Goal: Navigation & Orientation: Go to known website

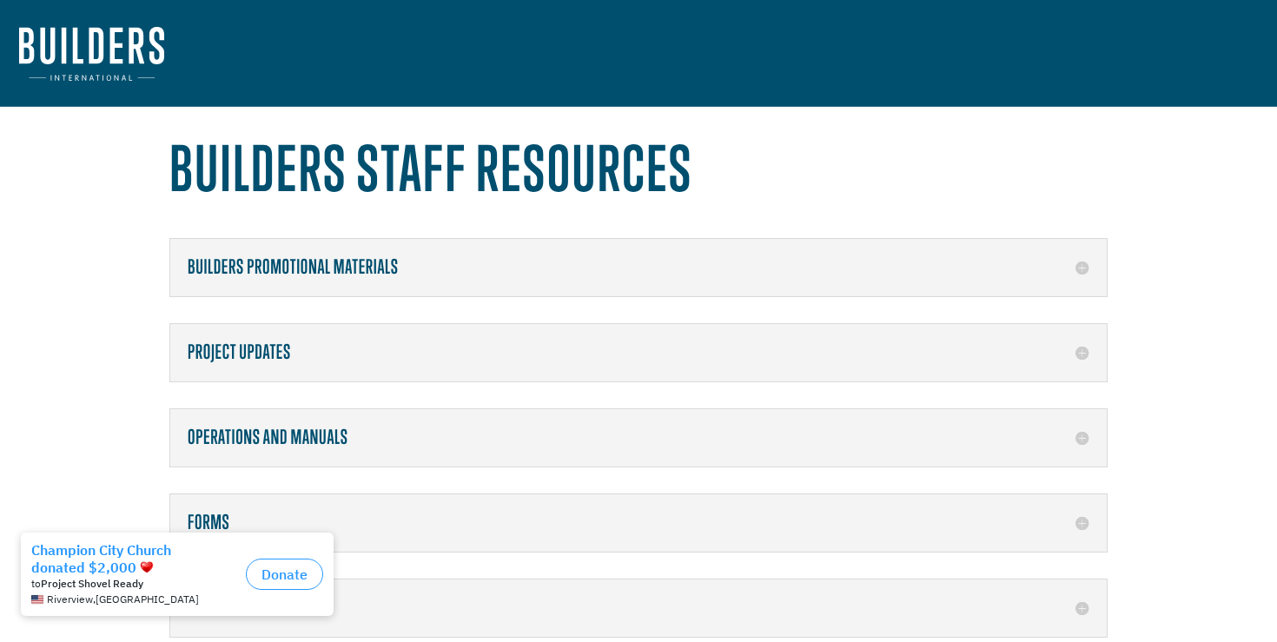
click at [108, 54] on img at bounding box center [91, 54] width 145 height 54
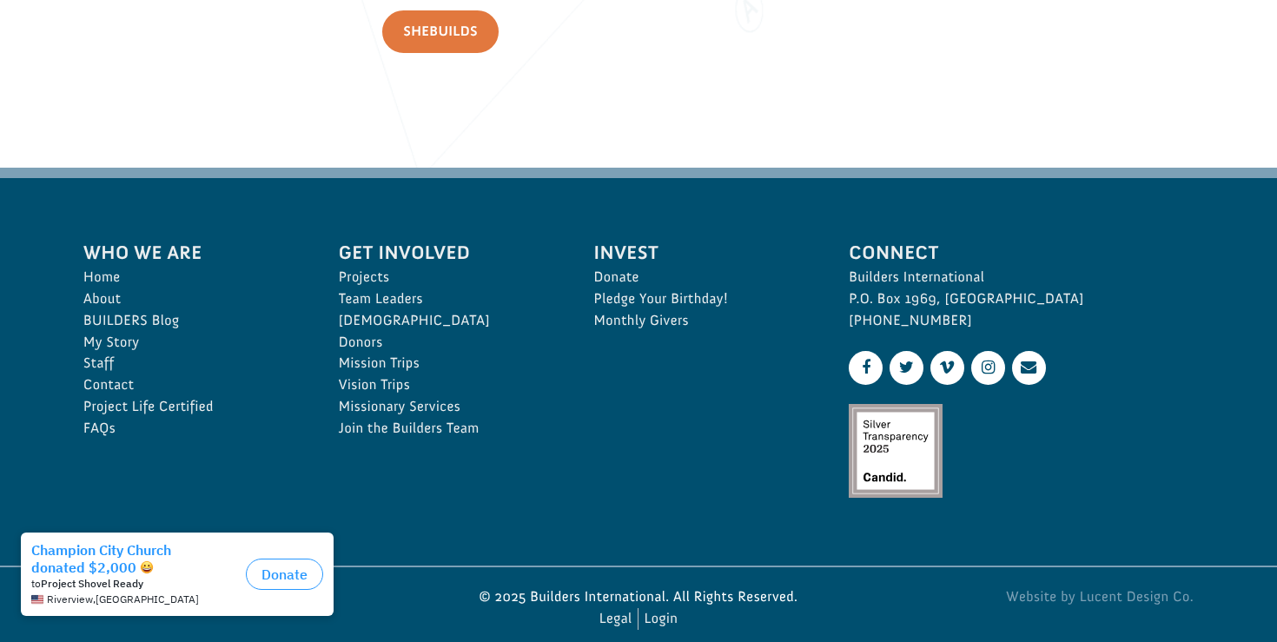
scroll to position [2625, 0]
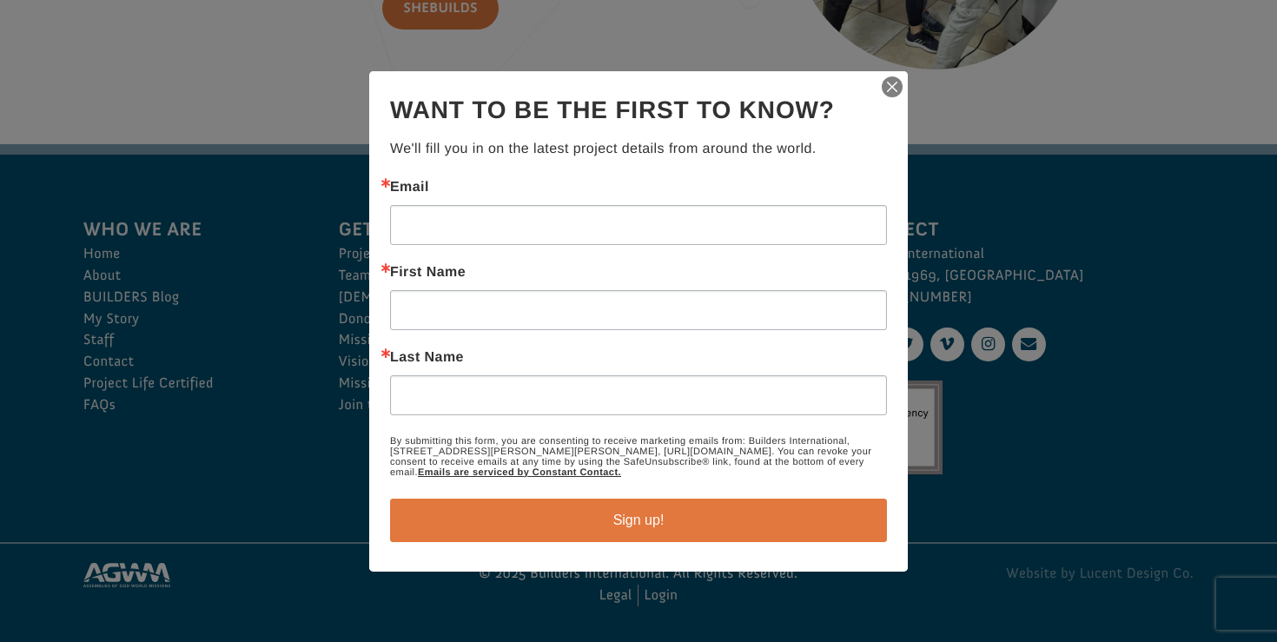
click at [887, 89] on img "button" at bounding box center [892, 87] width 24 height 24
